Goal: Transaction & Acquisition: Book appointment/travel/reservation

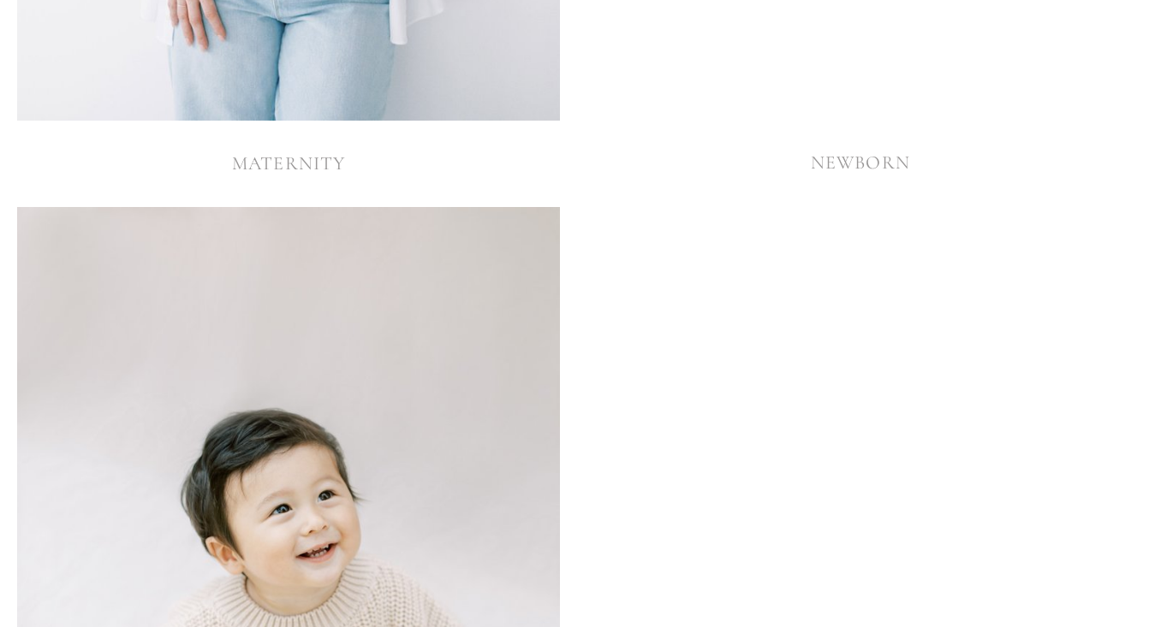
scroll to position [4009, 0]
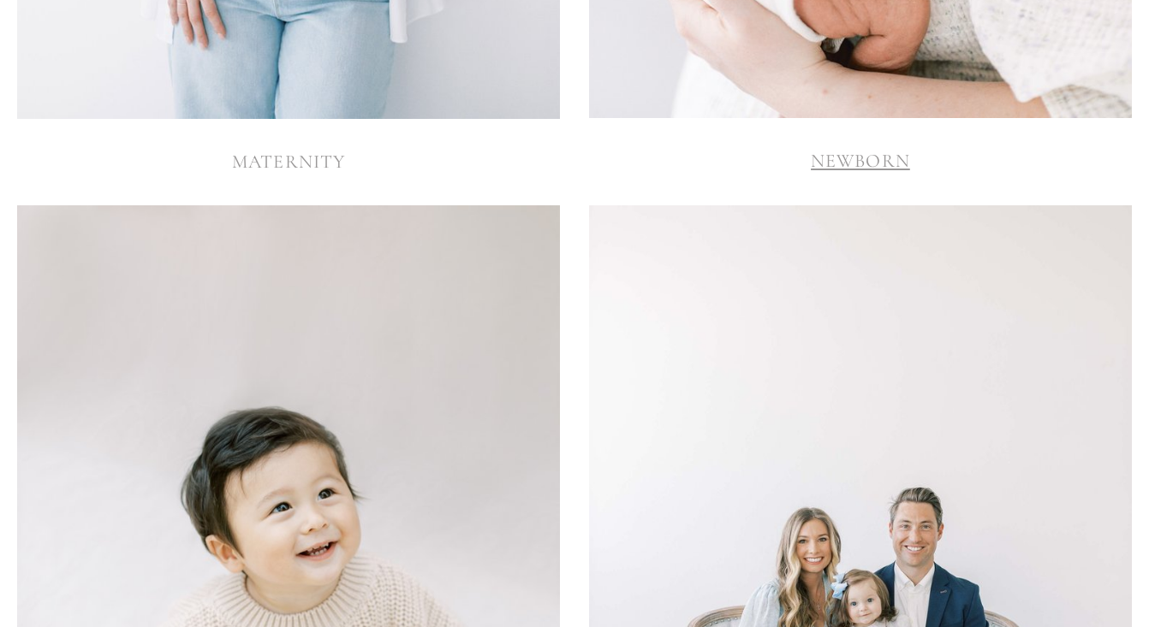
click at [864, 159] on link "NEWBORN" at bounding box center [859, 161] width 99 height 22
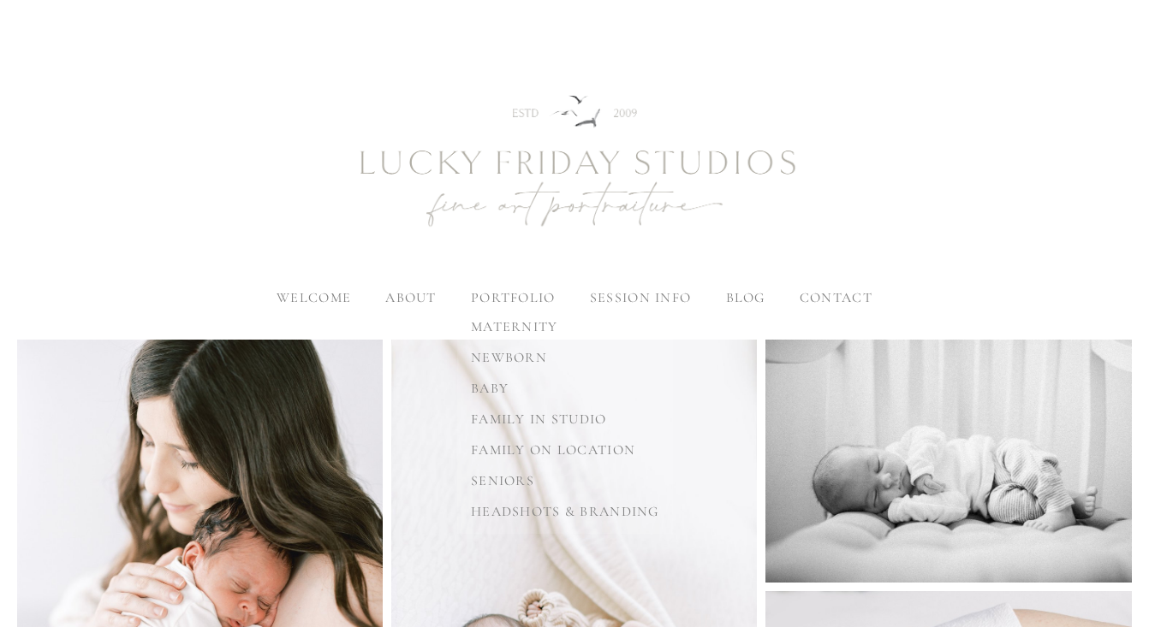
click at [500, 297] on label "portfolio" at bounding box center [513, 297] width 85 height 17
click at [0, 0] on input "portfolio" at bounding box center [0, 0] width 0 height 0
click at [656, 351] on span "newborn" at bounding box center [628, 357] width 76 height 17
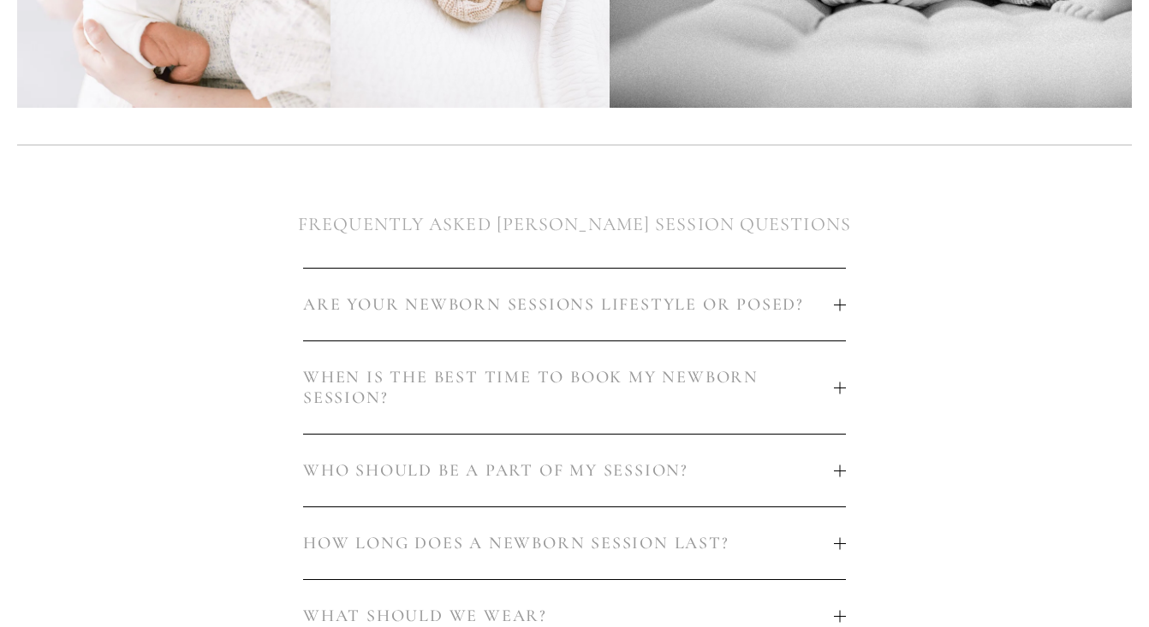
scroll to position [816, 0]
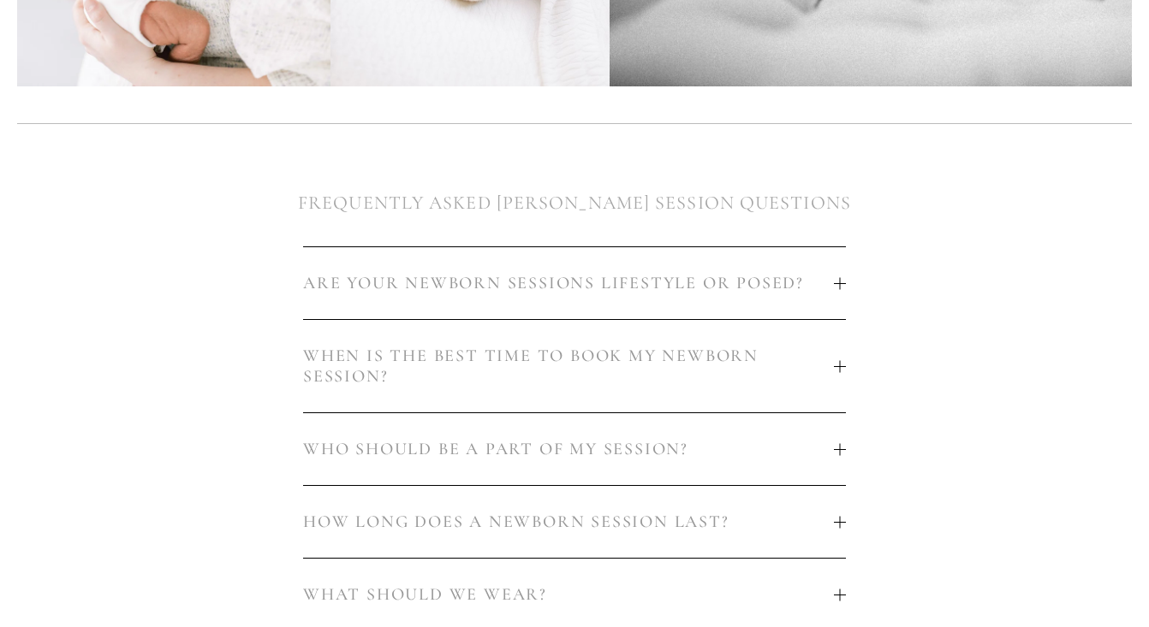
click at [660, 281] on span "ARE YOUR NEWBORN SESSIONS LIFESTYLE OR POSED?" at bounding box center [568, 283] width 531 height 21
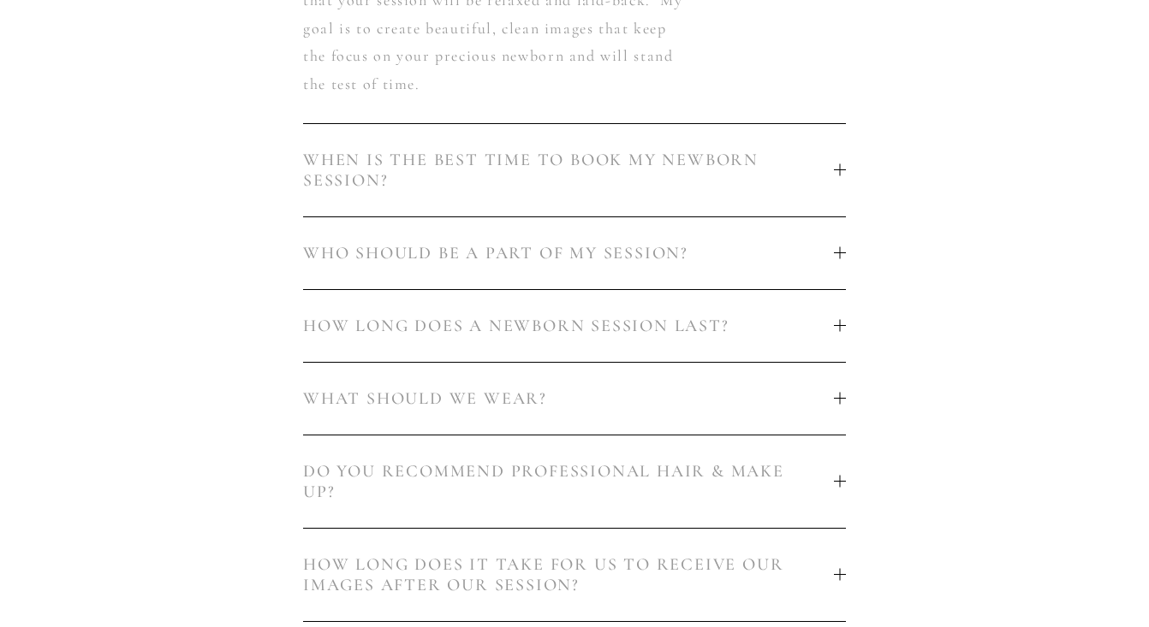
scroll to position [1497, 0]
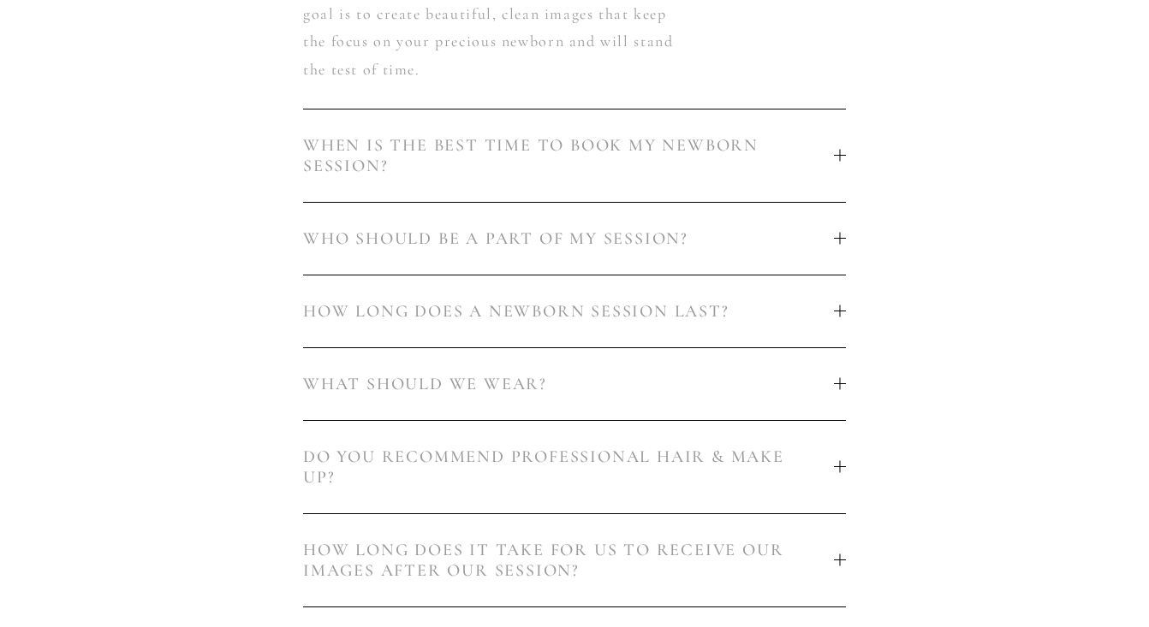
click at [639, 170] on span "WHEN IS THE BEST TIME TO BOOK MY NEWBORN SESSION?" at bounding box center [568, 155] width 531 height 41
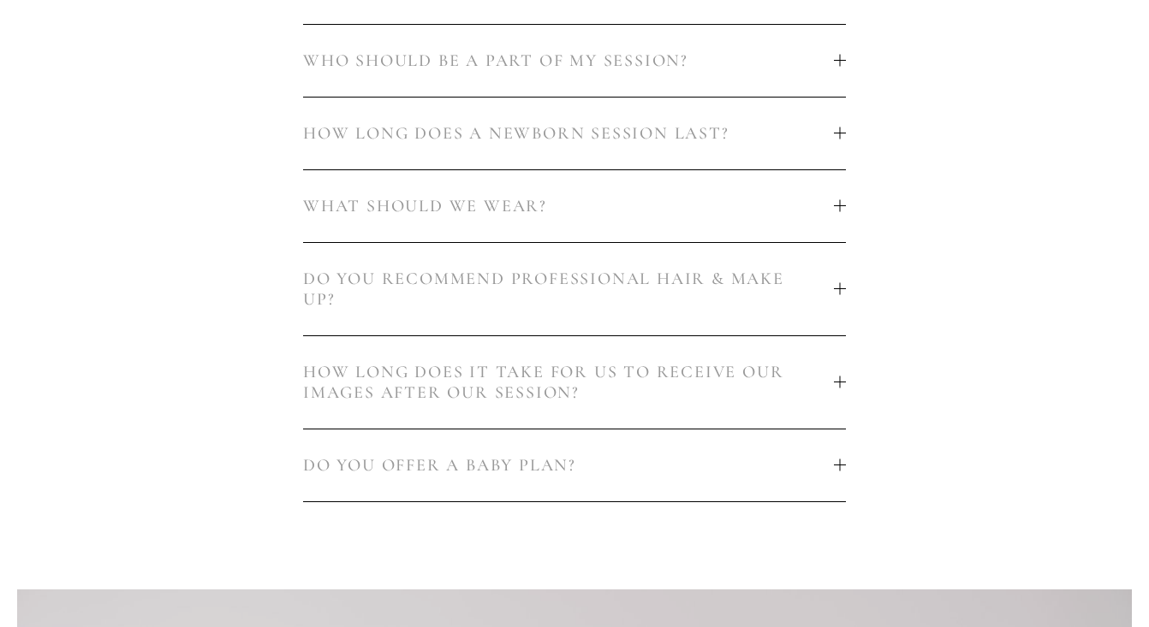
scroll to position [1732, 0]
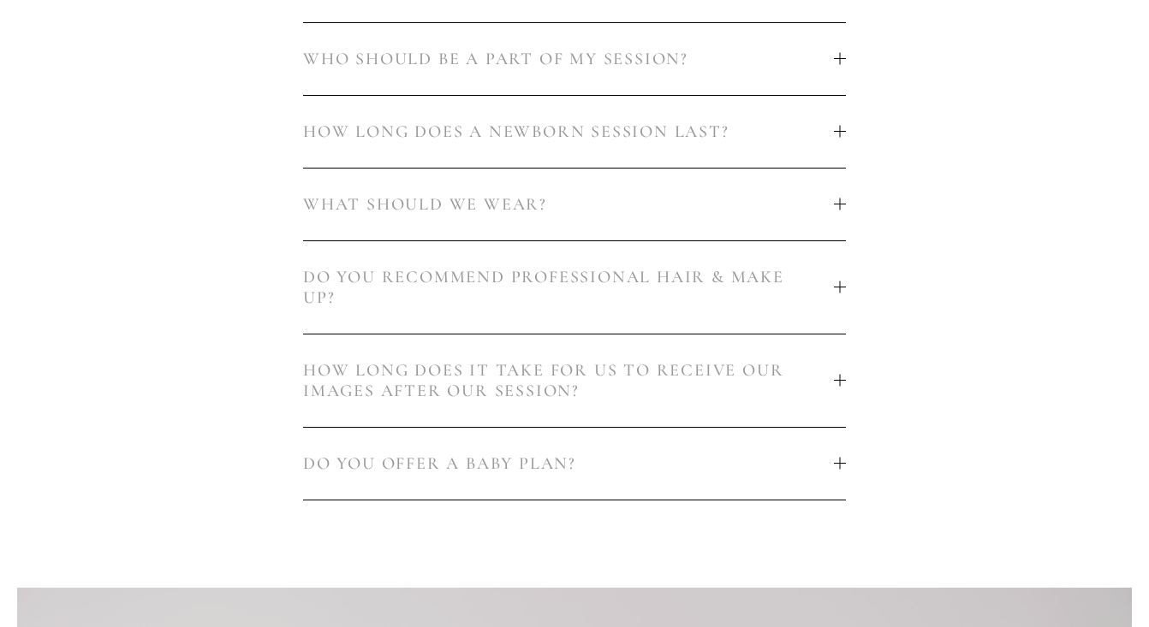
click at [618, 212] on span "WHAT SHOULD WE WEAR?" at bounding box center [568, 204] width 531 height 21
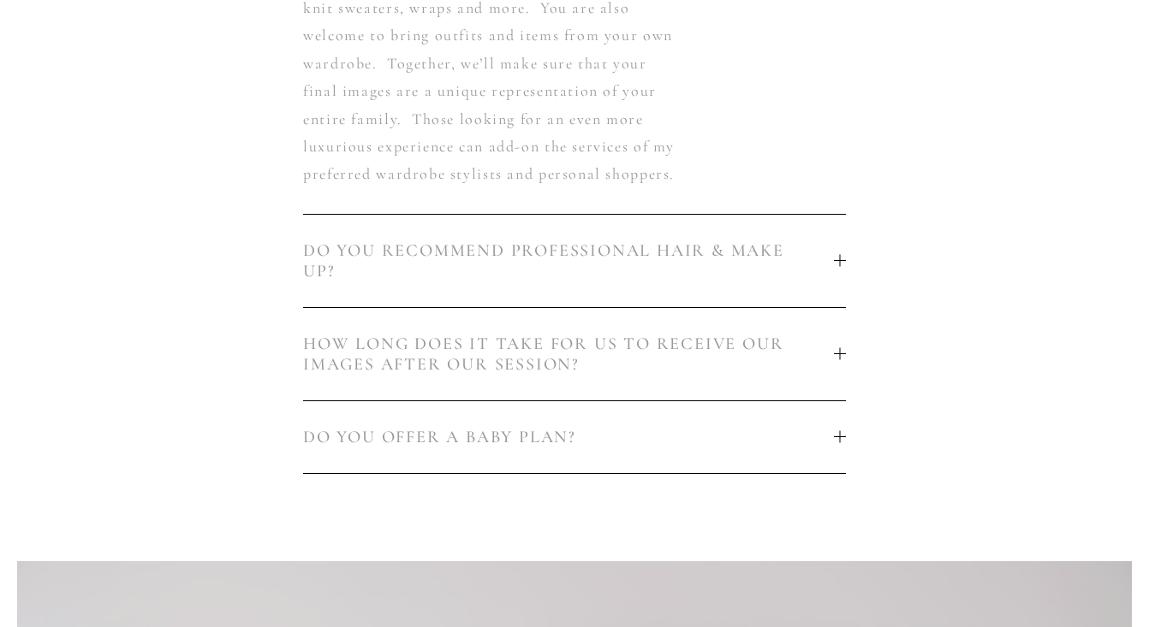
scroll to position [1566, 0]
click at [616, 261] on button "DO YOU RECOMMEND PROFESSIONAL HAIR & MAKE UP?" at bounding box center [574, 259] width 543 height 92
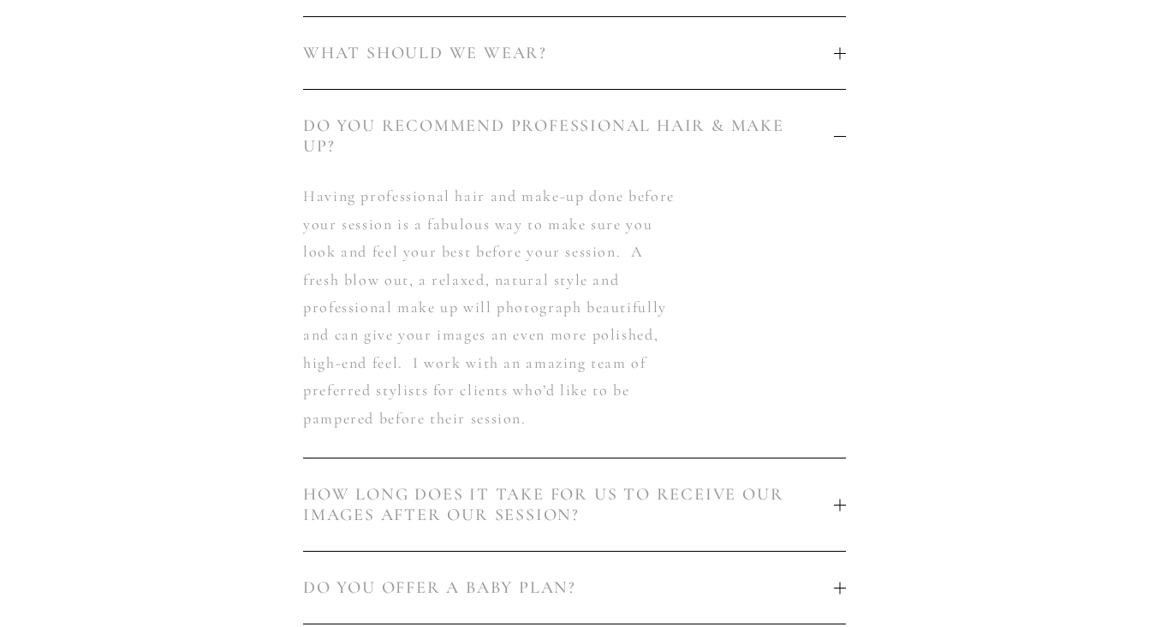
scroll to position [0, 0]
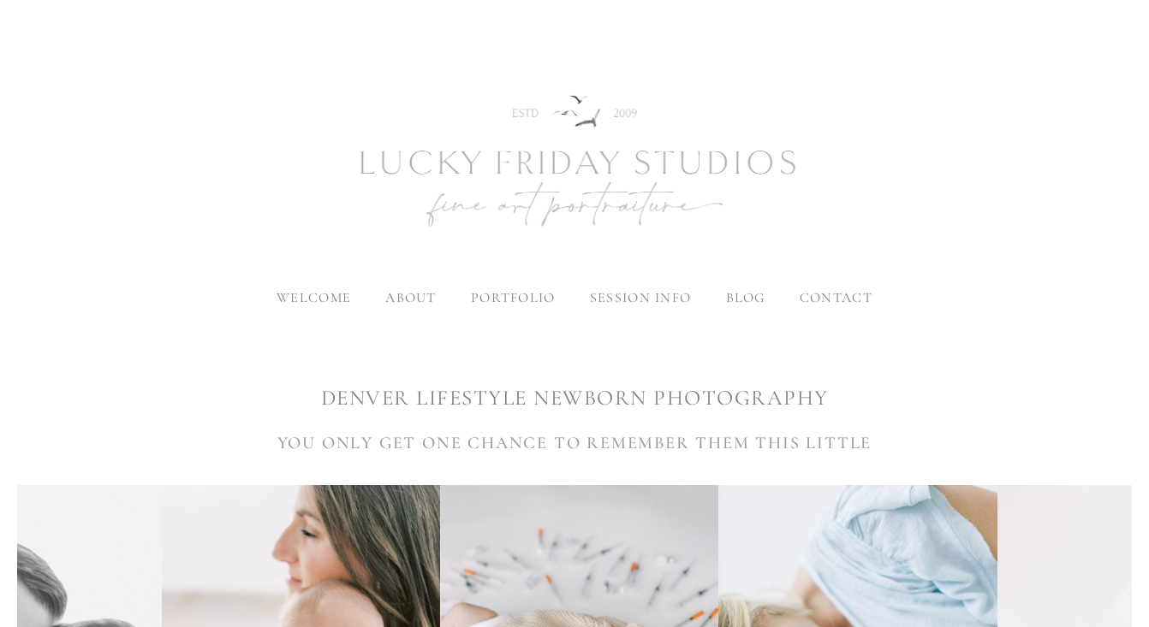
click at [328, 302] on span "welcome" at bounding box center [313, 297] width 74 height 17
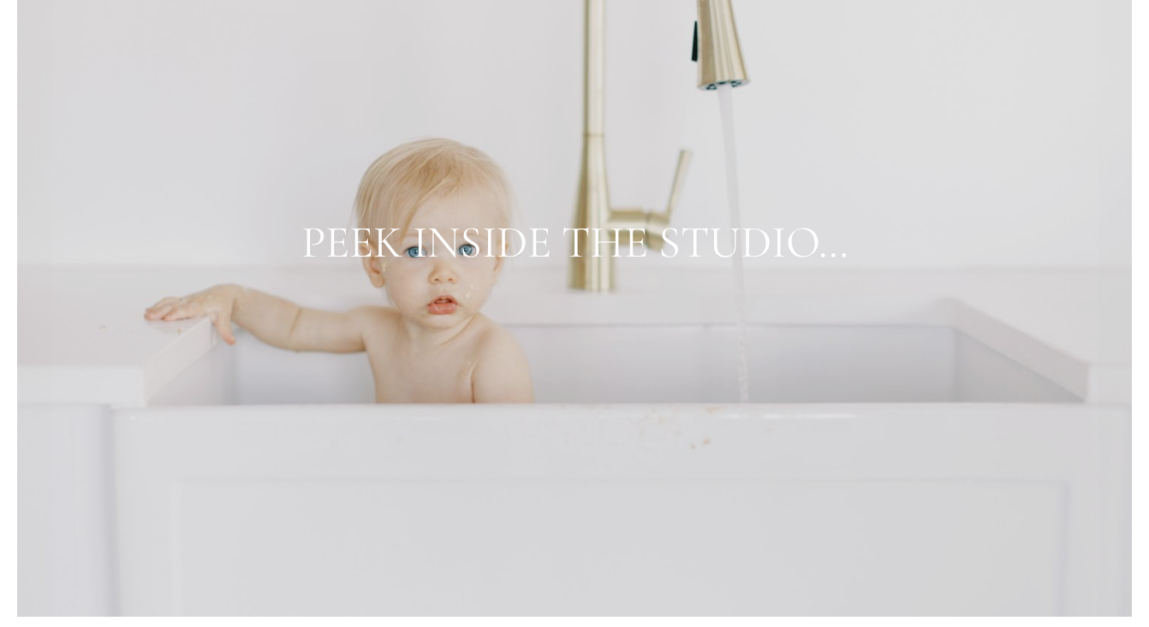
scroll to position [6282, 0]
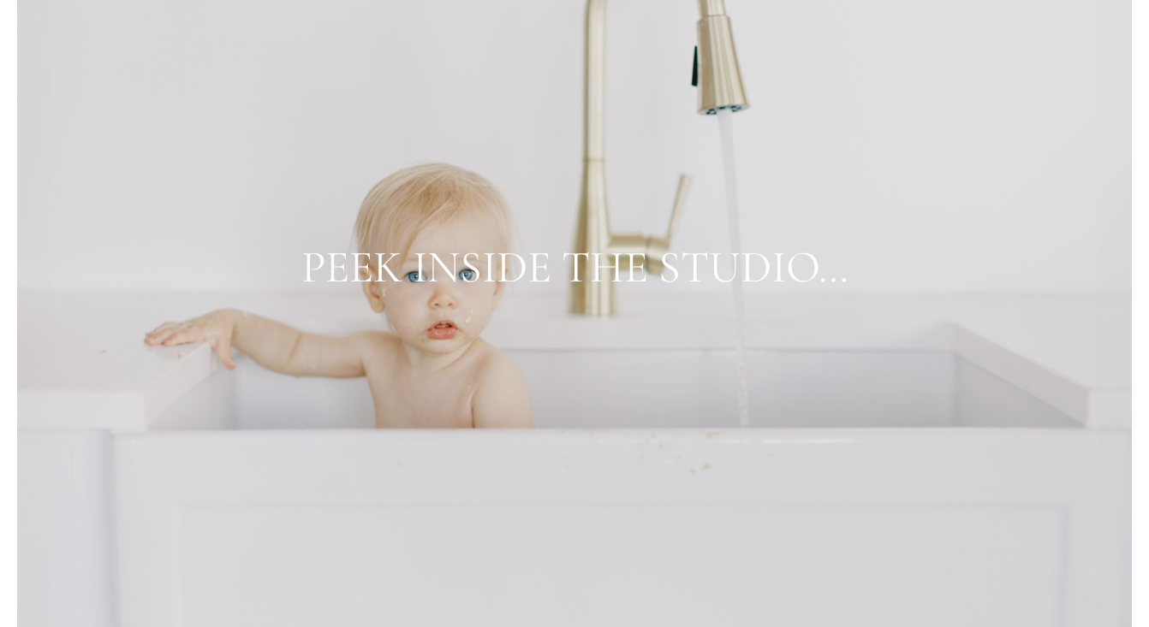
click at [591, 384] on div at bounding box center [574, 267] width 1114 height 747
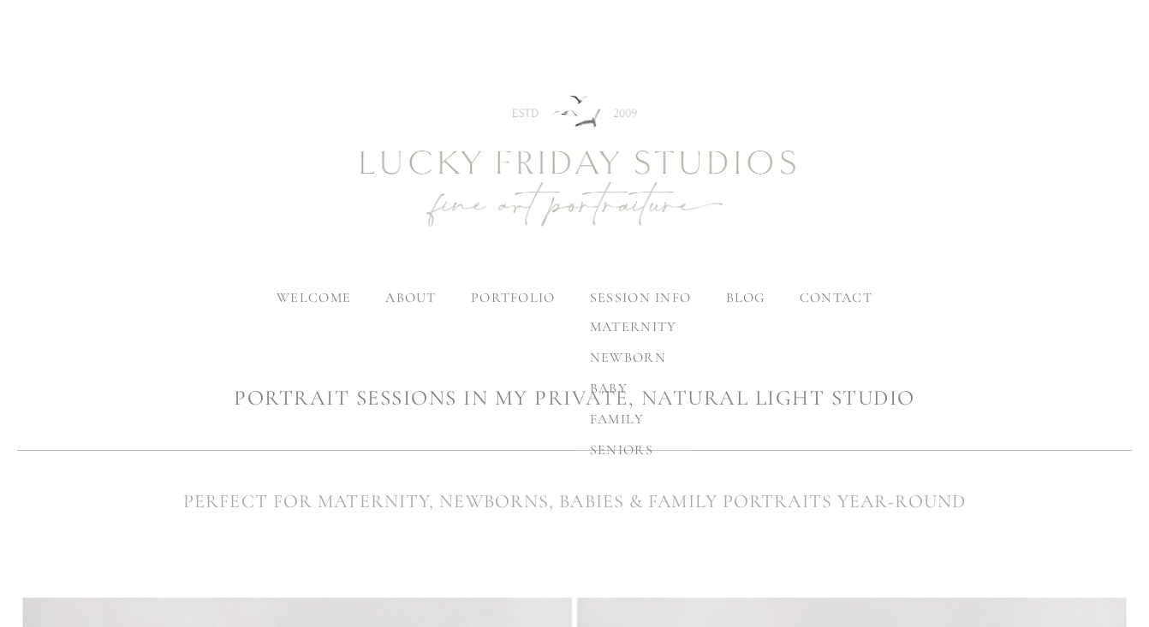
click at [644, 292] on label "session info" at bounding box center [640, 297] width 101 height 17
click at [0, 0] on input "session info" at bounding box center [0, 0] width 0 height 0
click at [638, 361] on span "newborn" at bounding box center [628, 357] width 76 height 17
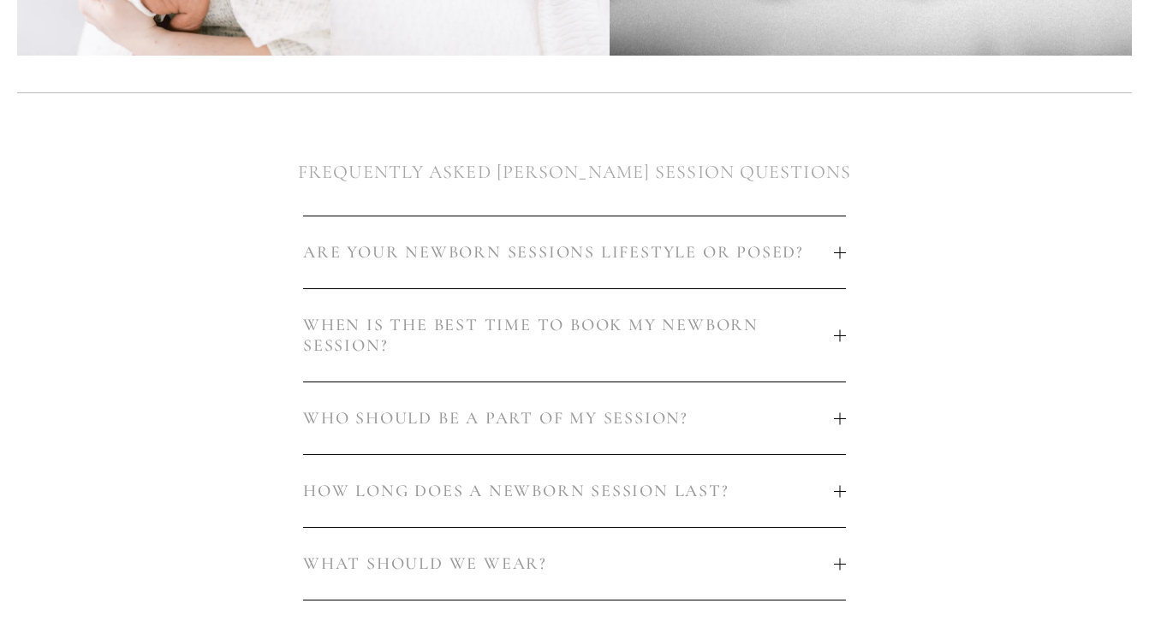
scroll to position [881, 0]
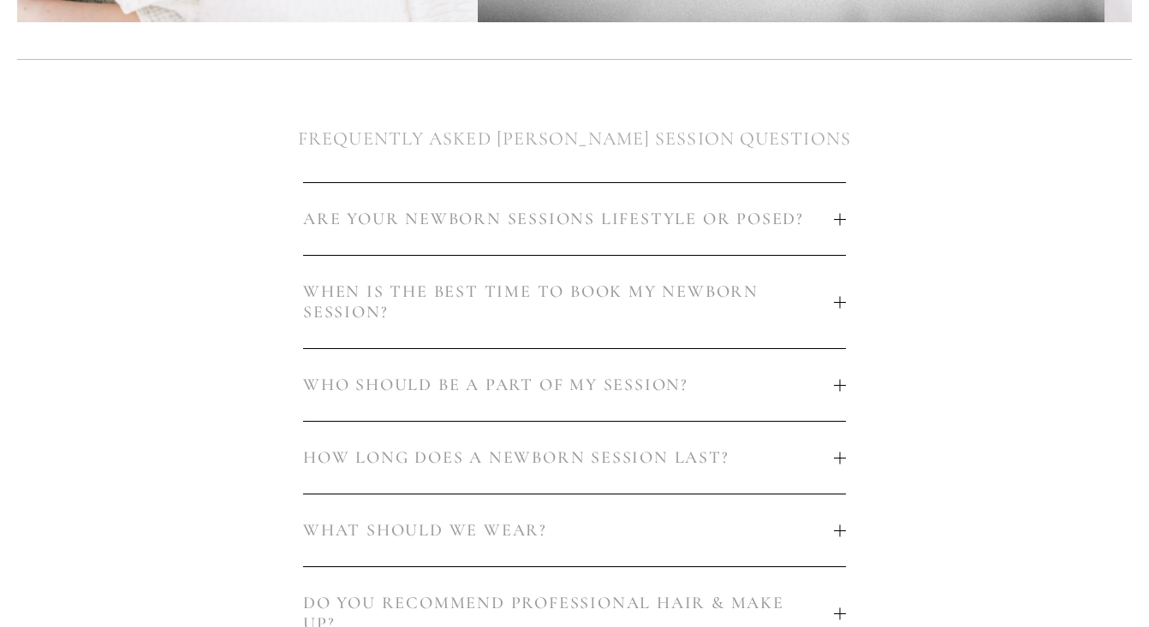
click at [546, 193] on button "ARE YOUR NEWBORN SESSIONS LIFESTYLE OR POSED?" at bounding box center [574, 219] width 543 height 72
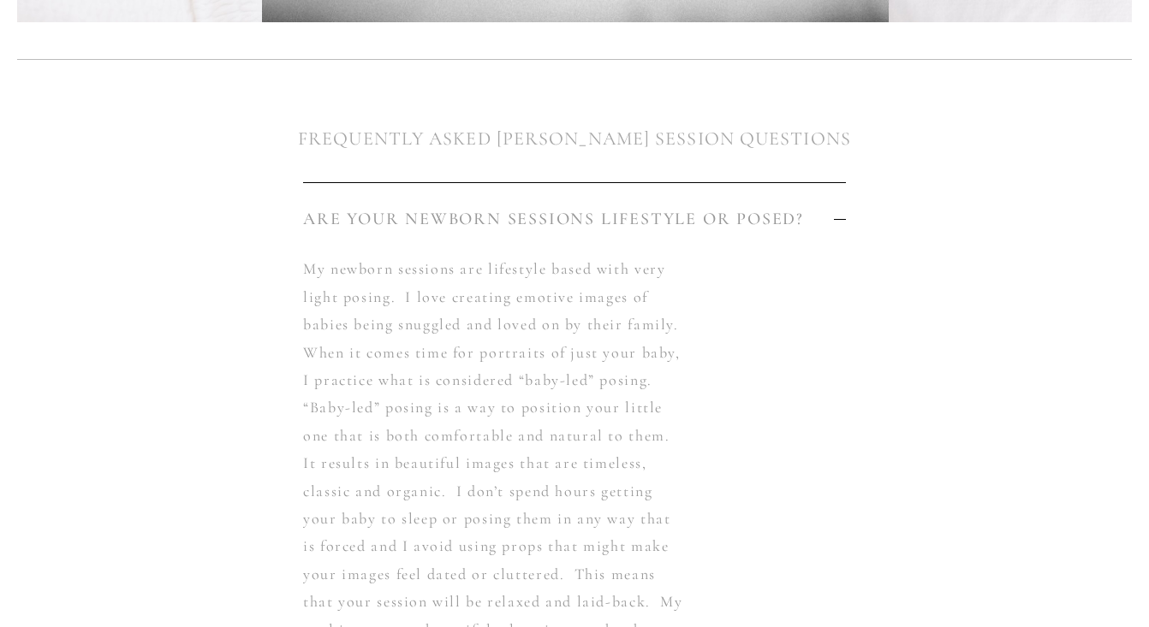
click at [546, 193] on button "ARE YOUR NEWBORN SESSIONS LIFESTYLE OR POSED?" at bounding box center [574, 219] width 543 height 72
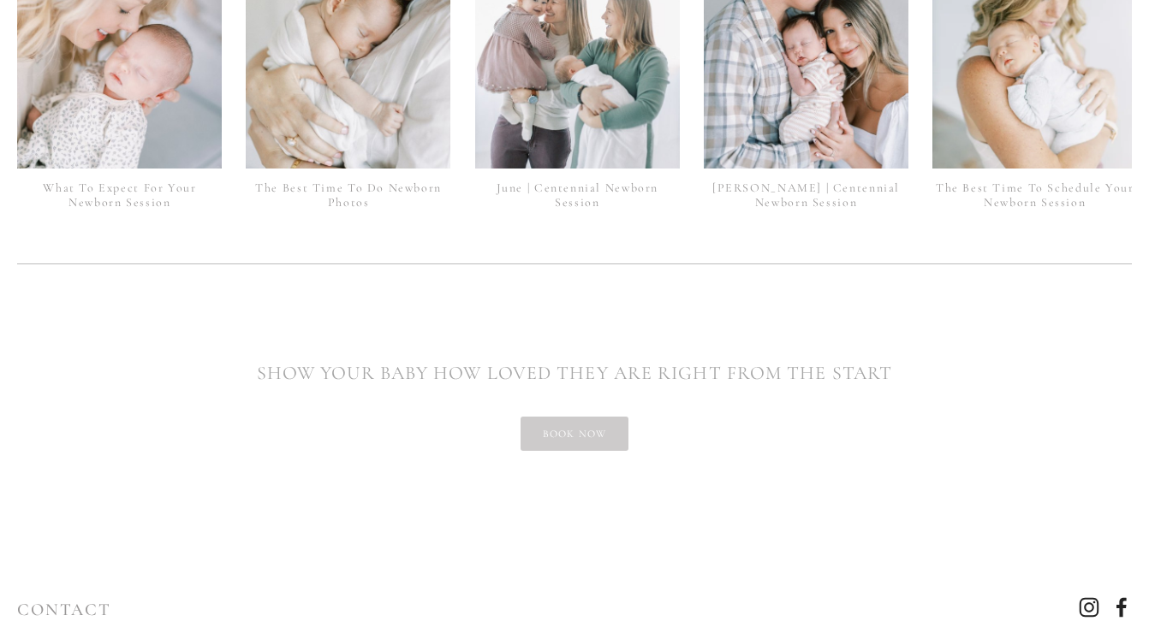
scroll to position [3928, 0]
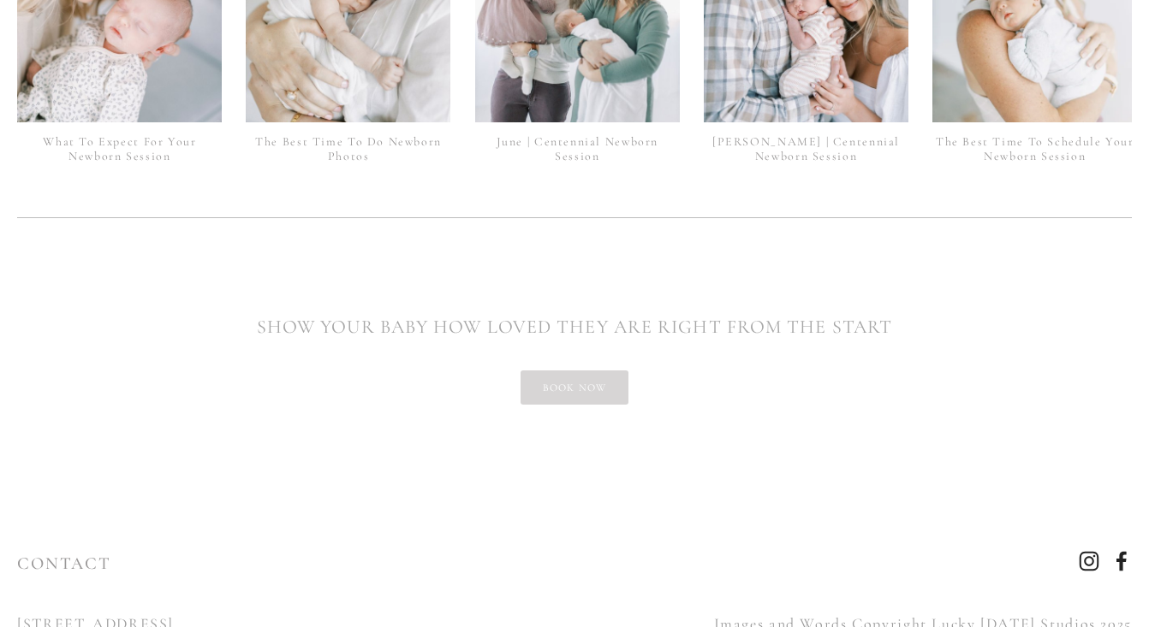
click at [560, 371] on link "book now" at bounding box center [574, 388] width 109 height 34
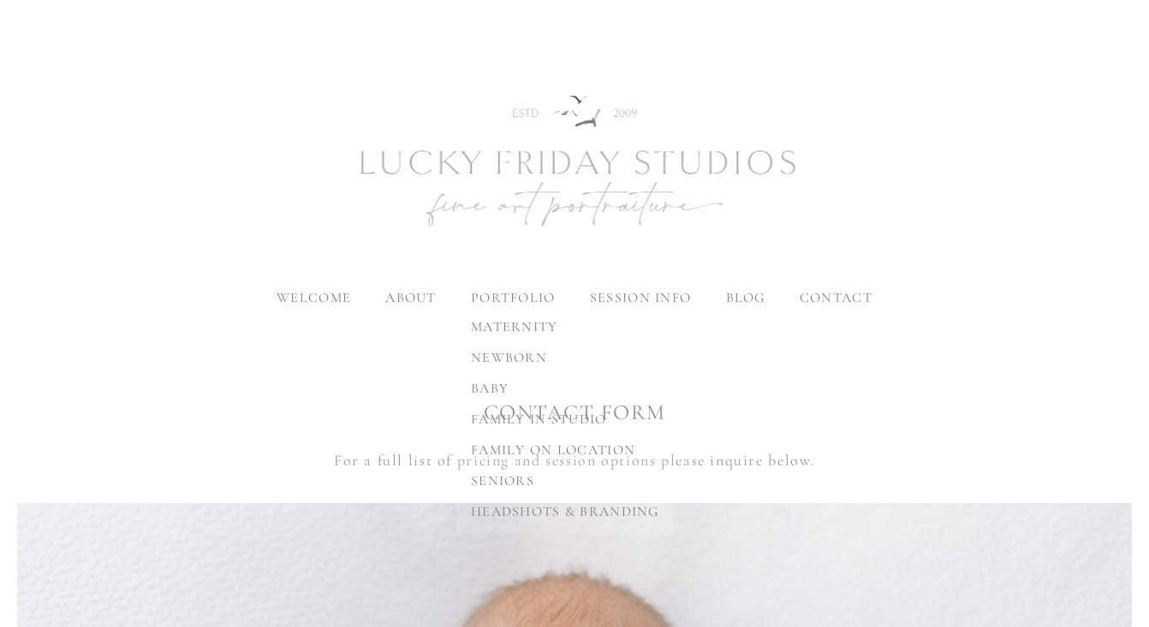
click at [525, 300] on label "portfolio" at bounding box center [513, 297] width 85 height 17
click at [0, 0] on input "portfolio" at bounding box center [0, 0] width 0 height 0
click at [529, 355] on span "newborn" at bounding box center [509, 357] width 76 height 17
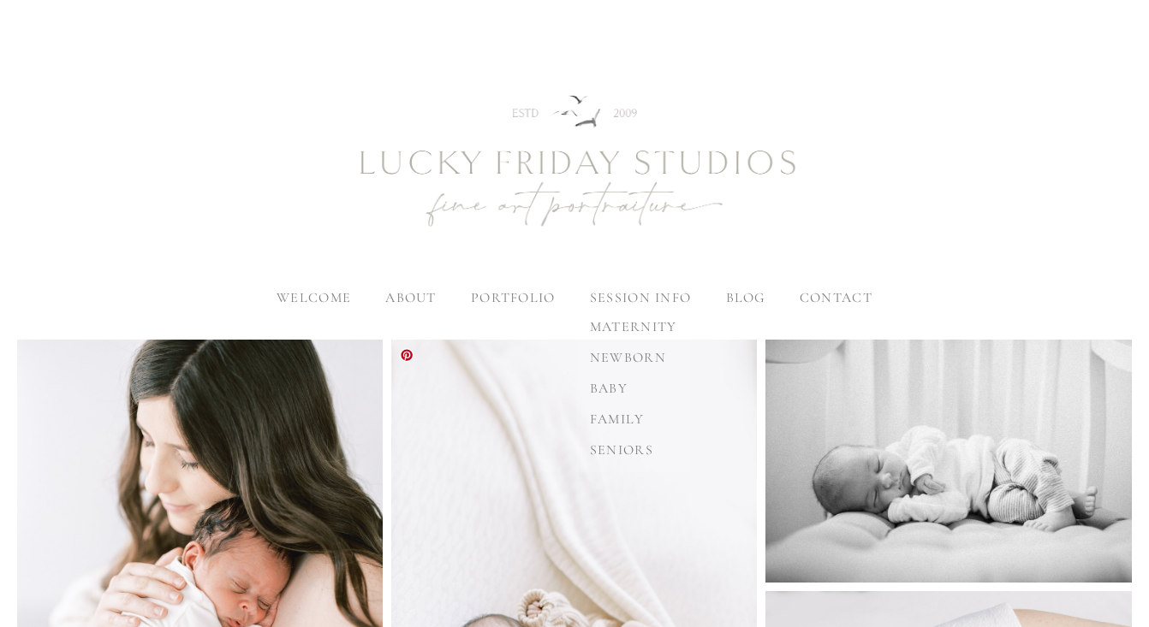
click at [631, 353] on span "newborn" at bounding box center [628, 357] width 76 height 17
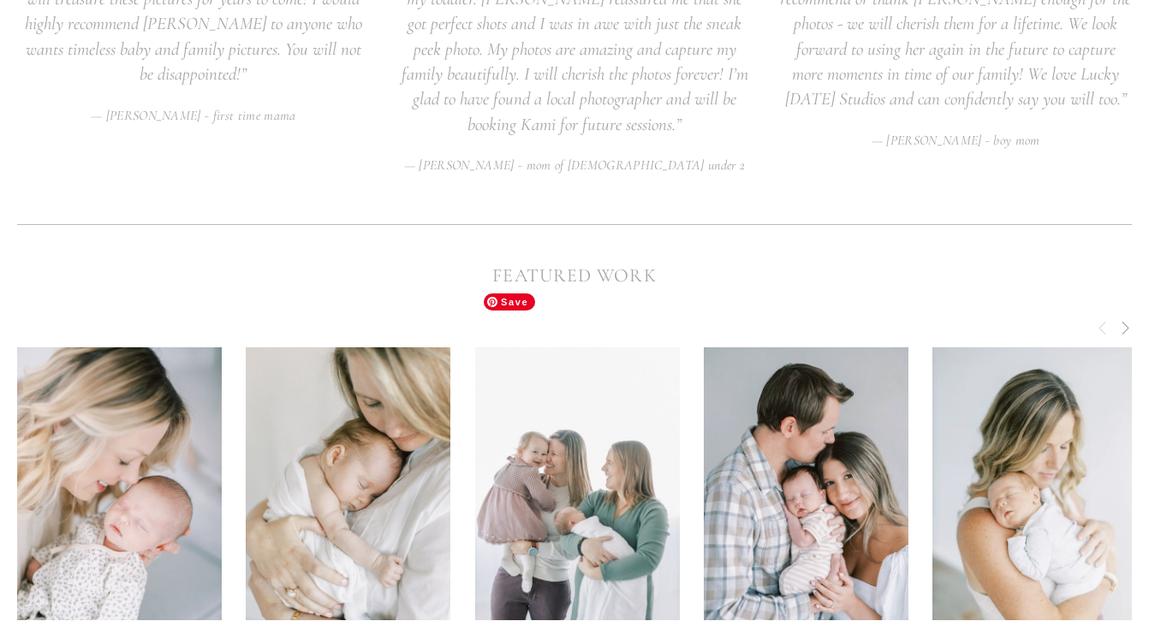
scroll to position [3928, 0]
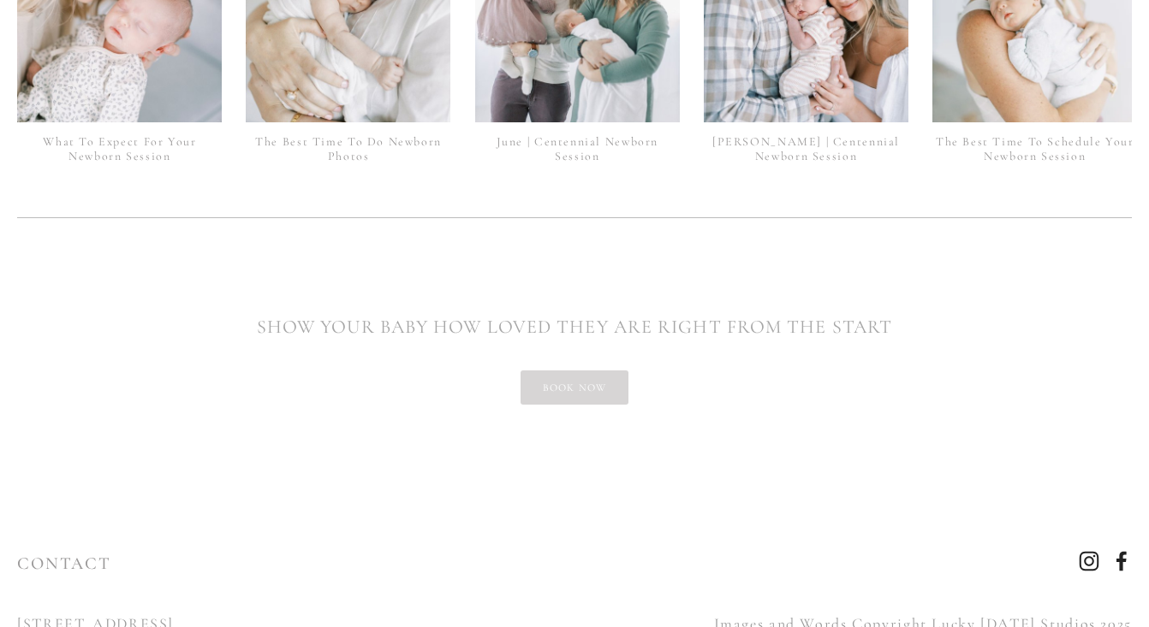
click at [582, 371] on link "book now" at bounding box center [574, 388] width 109 height 34
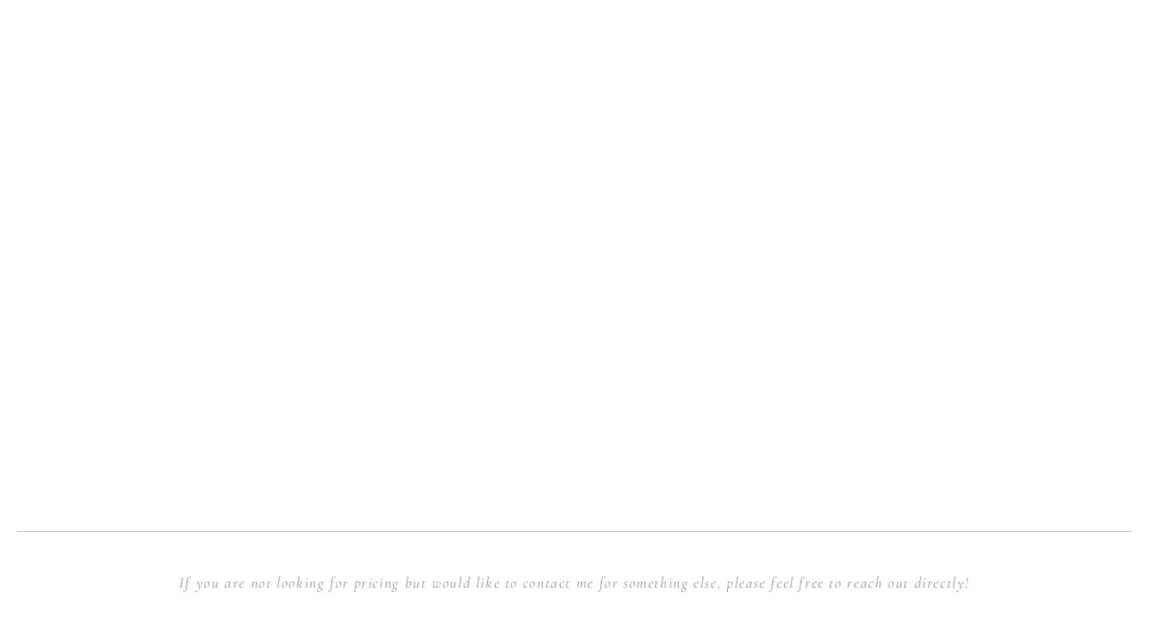
scroll to position [1475, 0]
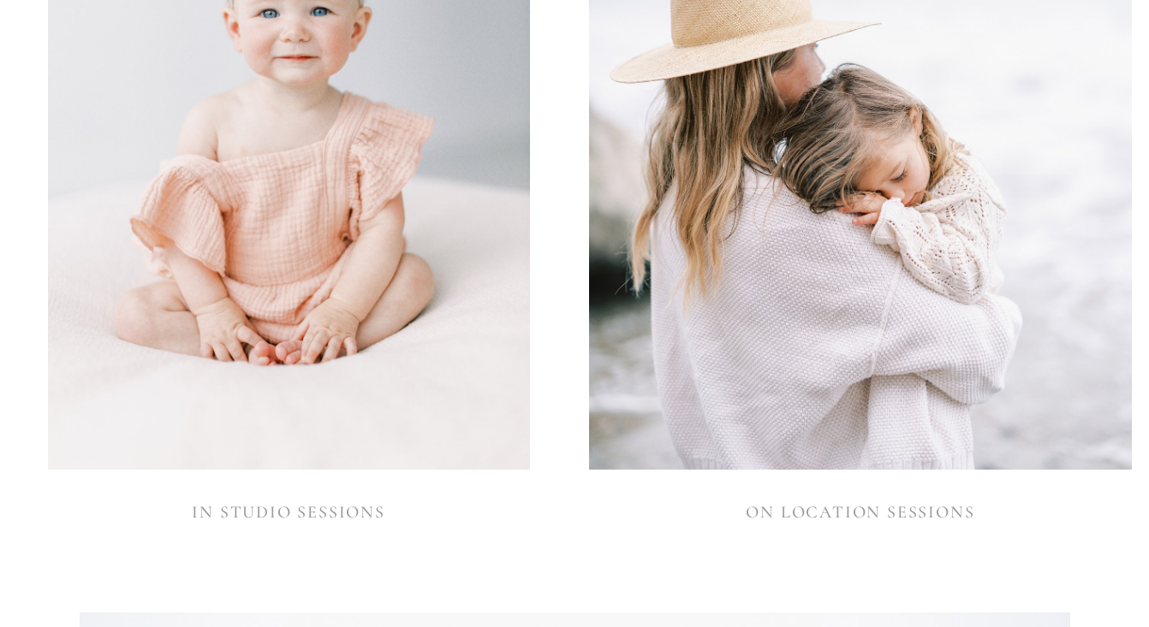
scroll to position [1668, 0]
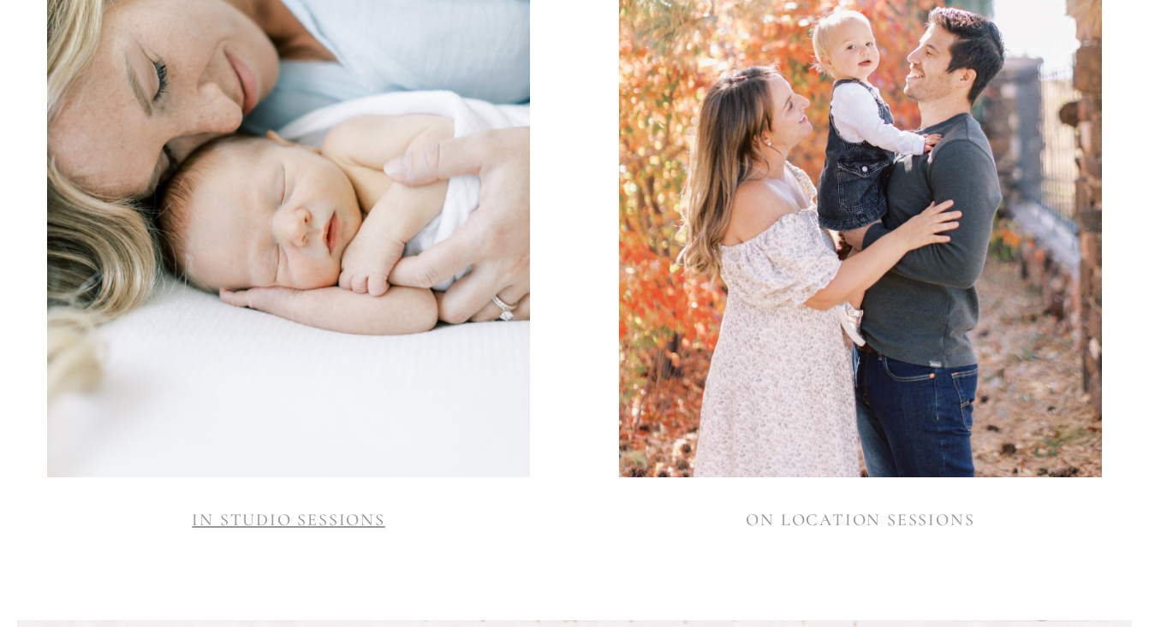
click at [288, 527] on link "IN STUDIO SESSIONS" at bounding box center [288, 520] width 193 height 21
